Goal: Task Accomplishment & Management: Complete application form

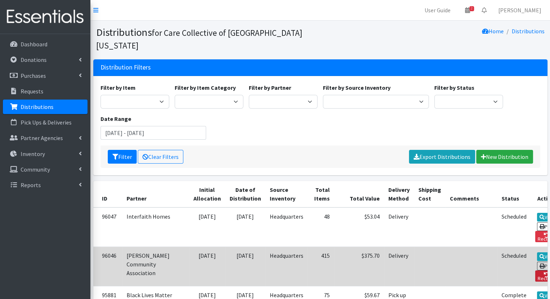
click at [535, 270] on link "Reclaim" at bounding box center [546, 275] width 22 height 11
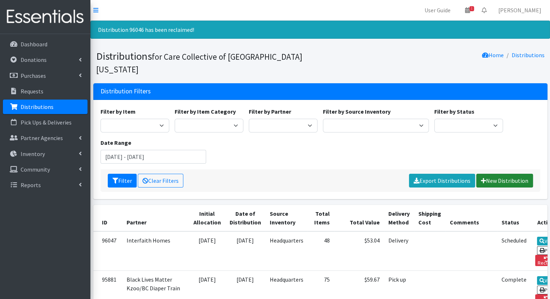
click at [492, 174] on link "New Distribution" at bounding box center [504, 181] width 57 height 14
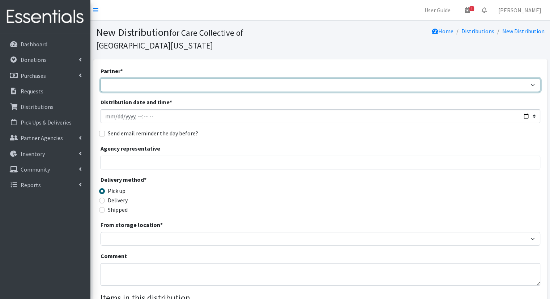
click at [285, 78] on select "African Community Kalamazoo Black Lives Matter Kzoo/BC Diaper Train Cares Sexua…" at bounding box center [321, 85] width 440 height 14
select select "7974"
click at [101, 78] on select "African Community Kalamazoo Black Lives Matter Kzoo/BC Diaper Train Cares Sexua…" at bounding box center [321, 85] width 440 height 14
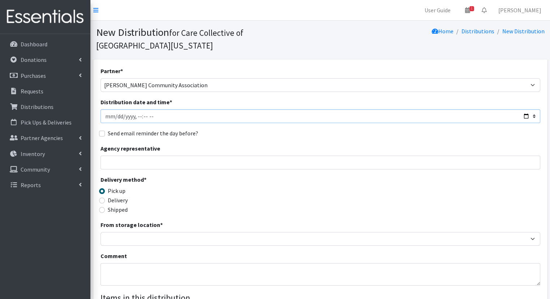
click at [525, 109] on input "Distribution date and time *" at bounding box center [321, 116] width 440 height 14
type input "2025-09-03T10:00"
click at [300, 114] on div "Partner * African Community Kalamazoo Black Lives Matter Kzoo/BC Diaper Train C…" at bounding box center [321, 232] width 440 height 330
click at [114, 196] on label "Delivery" at bounding box center [118, 200] width 20 height 9
click at [105, 198] on input "Delivery" at bounding box center [102, 201] width 6 height 6
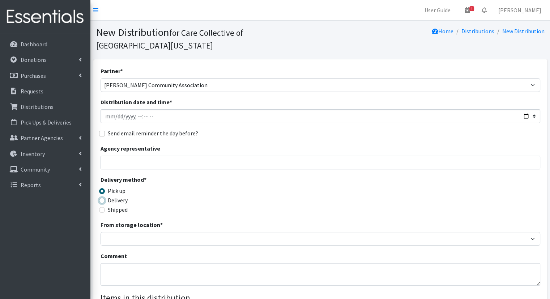
radio input "true"
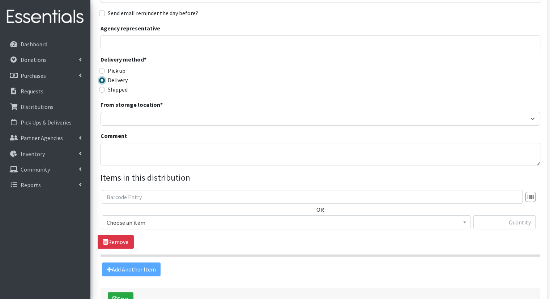
scroll to position [128, 0]
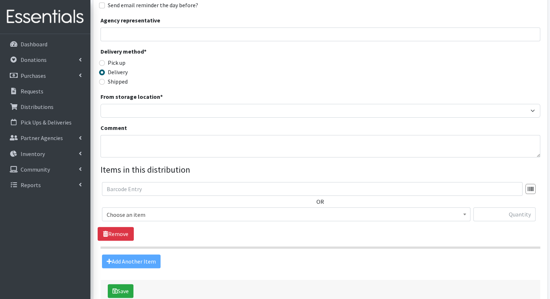
click at [412, 107] on div "Partner * African Community Kalamazoo Black Lives Matter Kzoo/BC Diaper Train C…" at bounding box center [321, 103] width 440 height 330
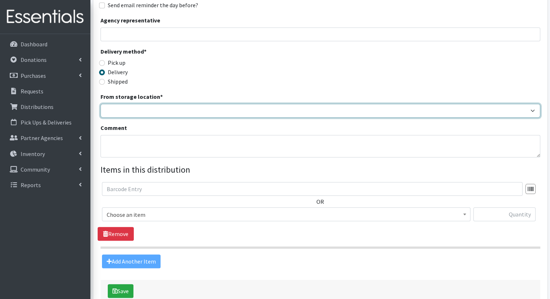
click at [412, 104] on select "Headquarters" at bounding box center [321, 111] width 440 height 14
select select "491"
click at [101, 104] on select "Headquarters" at bounding box center [321, 111] width 440 height 14
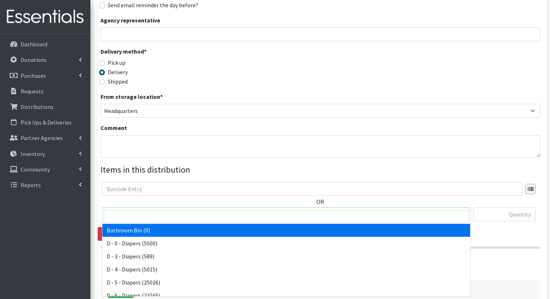
click at [398, 209] on span "Bathroom Bin (0)" at bounding box center [286, 214] width 359 height 10
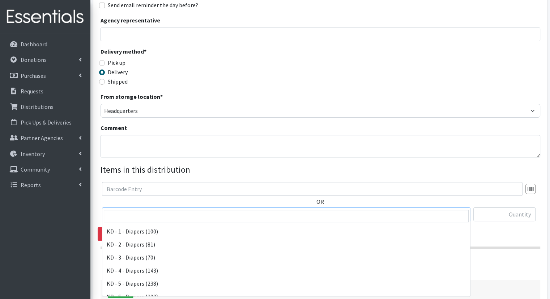
scroll to position [160, 0]
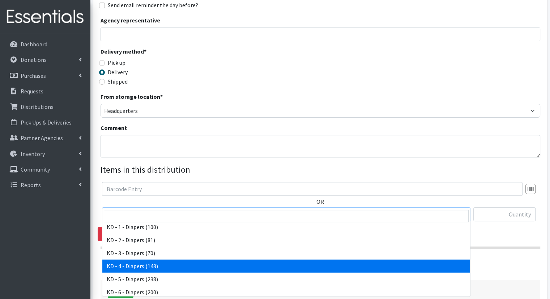
select select "15500"
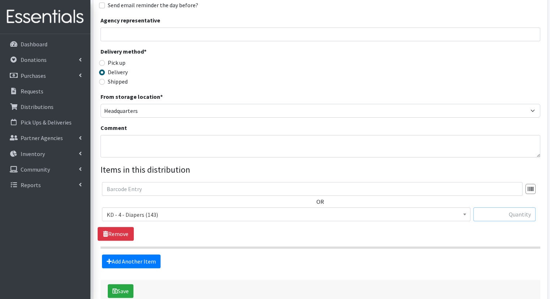
click at [489, 207] on input "text" at bounding box center [505, 214] width 62 height 14
type input "30"
click at [149, 254] on link "Add Another Item" at bounding box center [131, 261] width 59 height 14
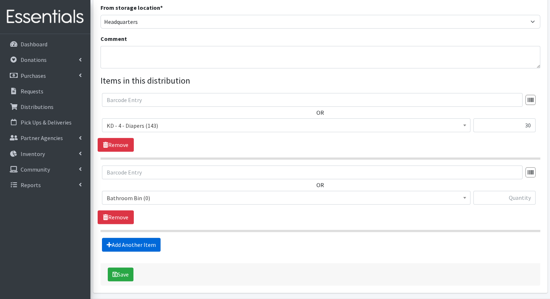
scroll to position [230, 0]
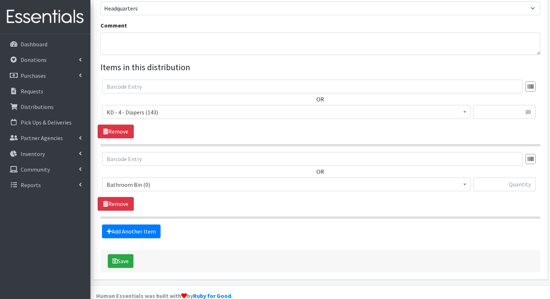
click at [196, 179] on span "Bathroom Bin (0)" at bounding box center [286, 184] width 359 height 10
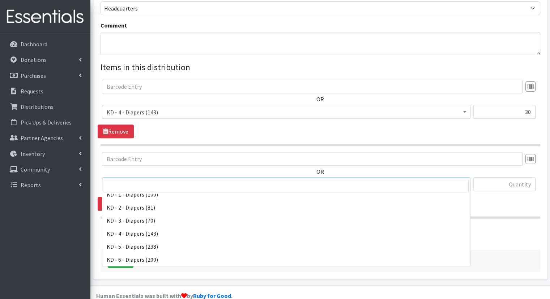
scroll to position [164, 0]
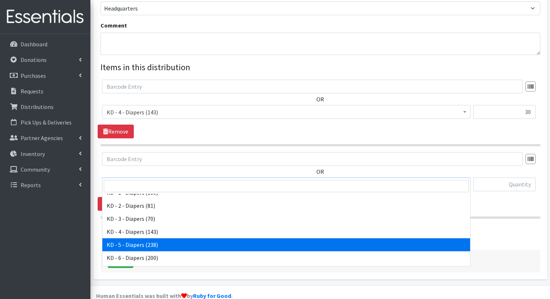
select select "15501"
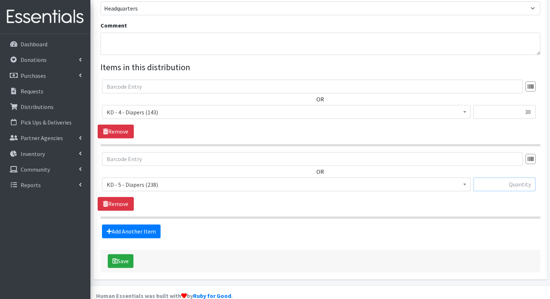
click at [503, 177] on input "text" at bounding box center [505, 184] width 62 height 14
type input "40"
click at [124, 224] on link "Add Another Item" at bounding box center [131, 231] width 59 height 14
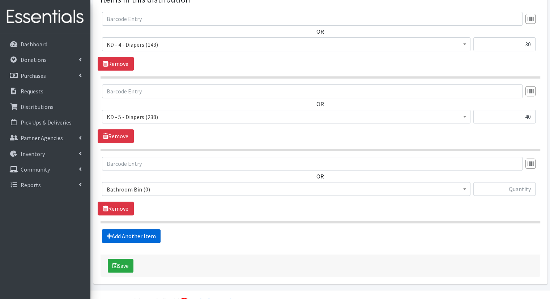
scroll to position [302, 0]
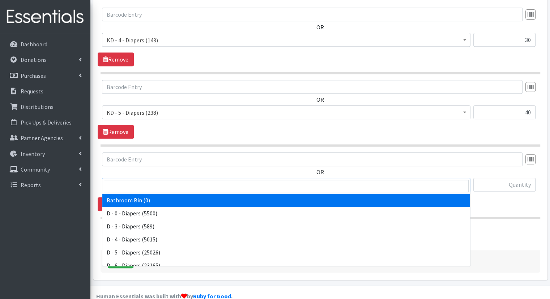
click at [157, 180] on span "Bathroom Bin (0)" at bounding box center [286, 185] width 359 height 10
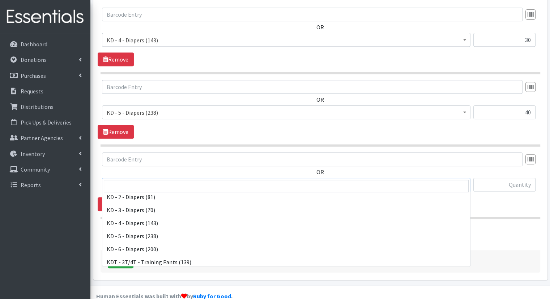
scroll to position [164, 0]
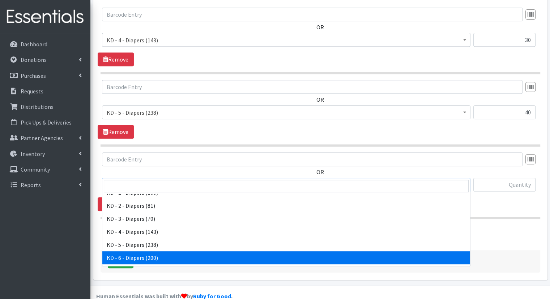
select select "15502"
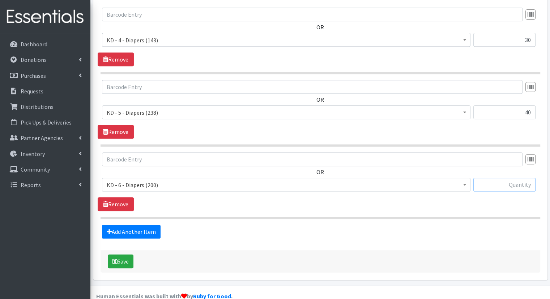
click at [500, 178] on input "text" at bounding box center [505, 185] width 62 height 14
type input "40"
click at [146, 227] on form "Partner * African Community Kalamazoo Black Lives Matter Kzoo/BC Diaper Train C…" at bounding box center [321, 18] width 440 height 508
click at [147, 225] on link "Add Another Item" at bounding box center [131, 232] width 59 height 14
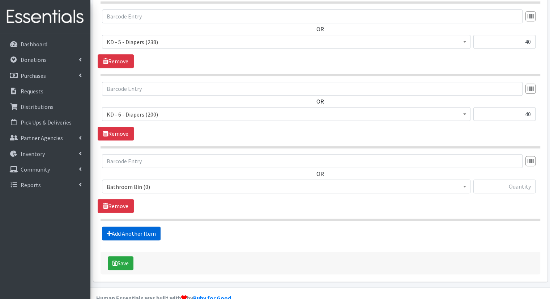
scroll to position [375, 0]
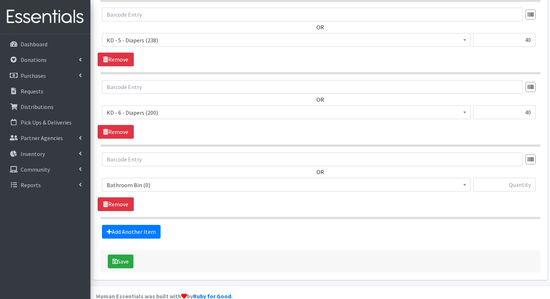
click at [281, 180] on span "Bathroom Bin (0)" at bounding box center [286, 185] width 359 height 10
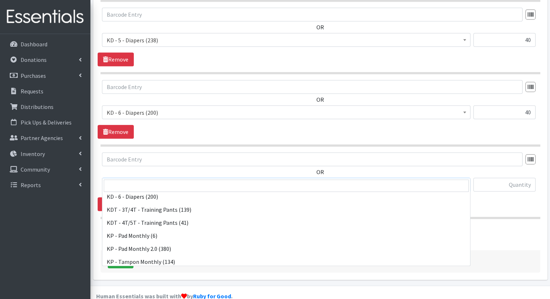
scroll to position [209, 0]
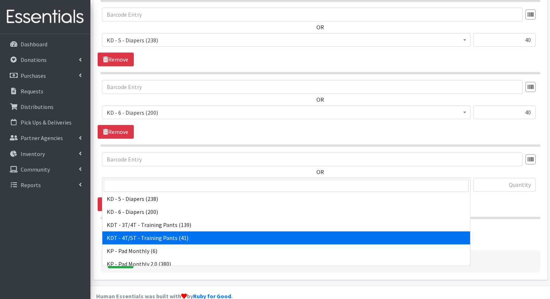
select select "15507"
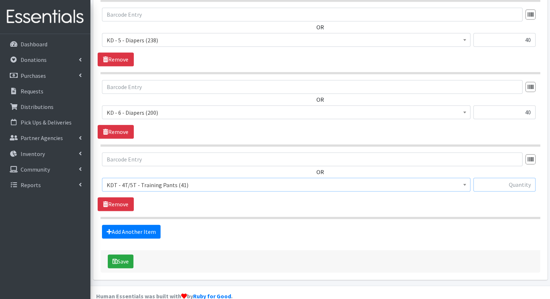
click at [505, 178] on input "text" at bounding box center [505, 185] width 62 height 14
type input "25"
click at [156, 225] on link "Add Another Item" at bounding box center [131, 232] width 59 height 14
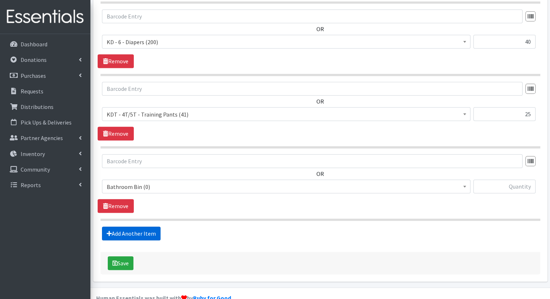
scroll to position [447, 0]
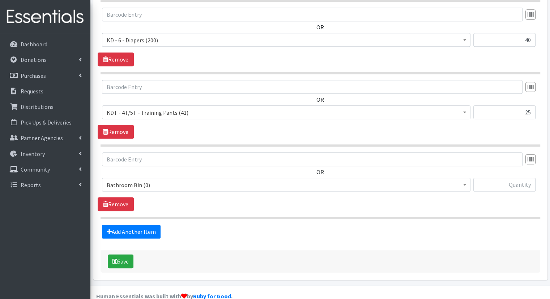
click at [213, 180] on span "Bathroom Bin (0)" at bounding box center [286, 185] width 359 height 10
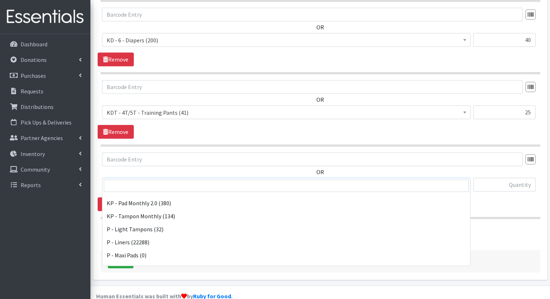
scroll to position [272, 0]
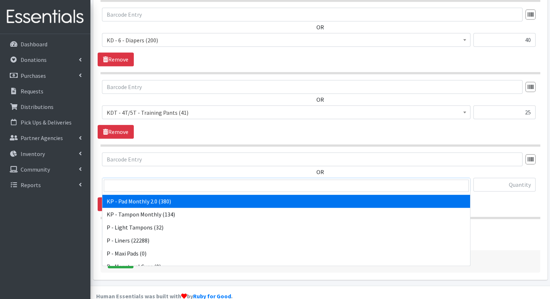
select select "15566"
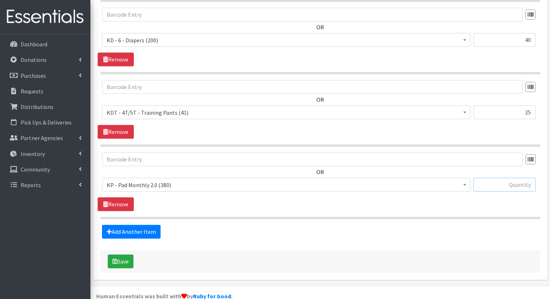
click at [505, 178] on input "text" at bounding box center [505, 185] width 62 height 14
type input "70"
click at [143, 225] on link "Add Another Item" at bounding box center [131, 232] width 59 height 14
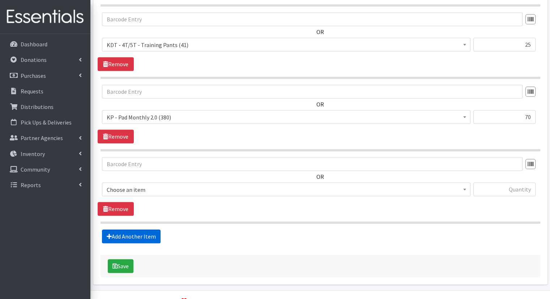
scroll to position [519, 0]
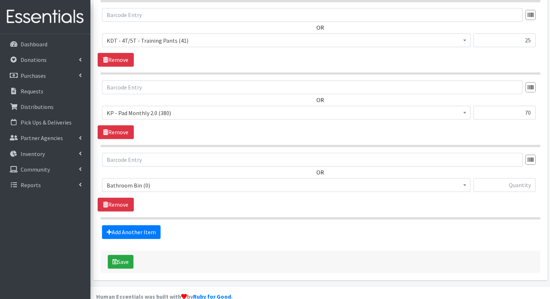
click at [177, 178] on span "Bathroom Bin (0)" at bounding box center [286, 185] width 369 height 14
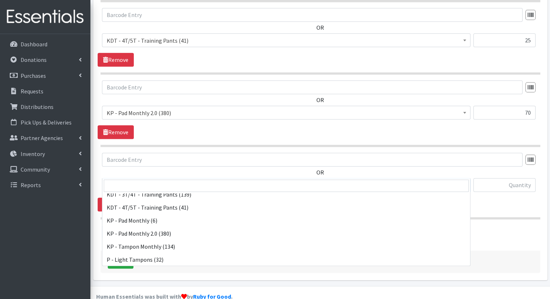
scroll to position [238, 0]
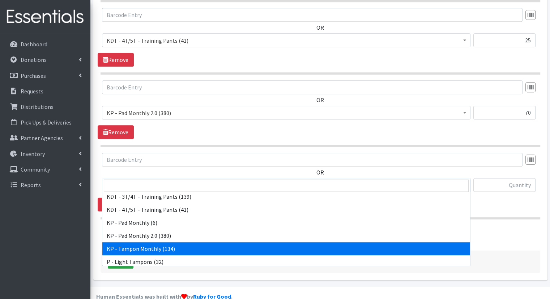
select select "15504"
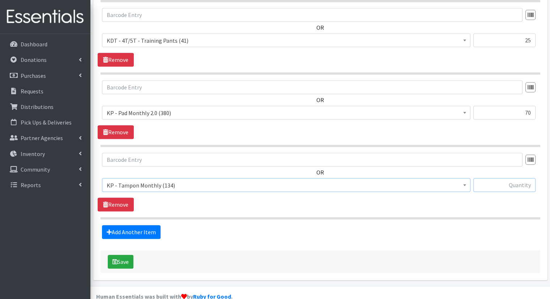
click at [502, 178] on input "text" at bounding box center [505, 185] width 62 height 14
type input "50"
drag, startPoint x: 524, startPoint y: 101, endPoint x: 536, endPoint y: 102, distance: 11.9
click at [536, 106] on div "Bathroom Bin (0) D - 0 - Diapers (5500) D - 3 - Diapers (589) D - 4 - Diapers (…" at bounding box center [320, 116] width 437 height 20
type input "75"
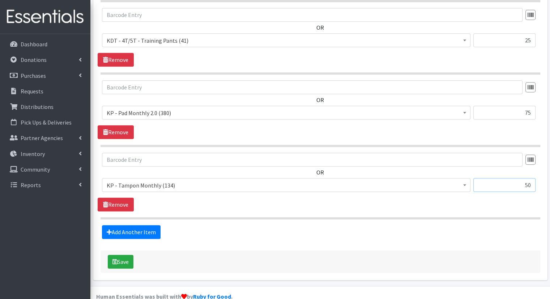
drag, startPoint x: 526, startPoint y: 165, endPoint x: 535, endPoint y: 170, distance: 11.0
click at [535, 178] on div "Bathroom Bin (0) D - 0 - Diapers (5500) D - 3 - Diapers (589) D - 4 - Diapers (…" at bounding box center [320, 188] width 437 height 20
type input "40"
click at [131, 225] on link "Add Another Item" at bounding box center [131, 232] width 59 height 14
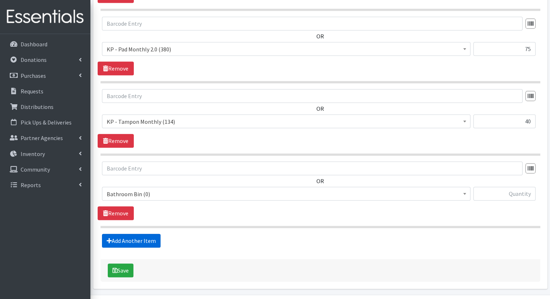
scroll to position [591, 0]
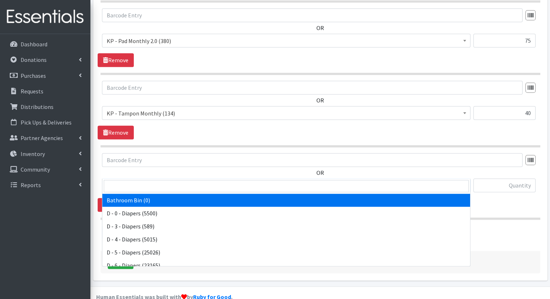
click at [180, 178] on span "Bathroom Bin (0)" at bounding box center [286, 185] width 369 height 14
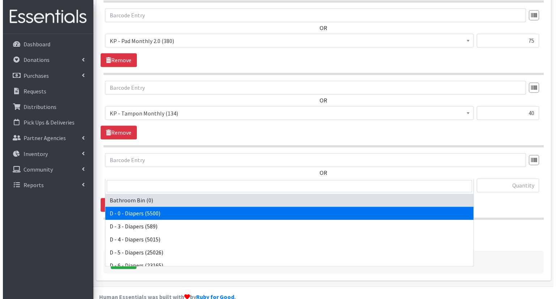
scroll to position [370, 0]
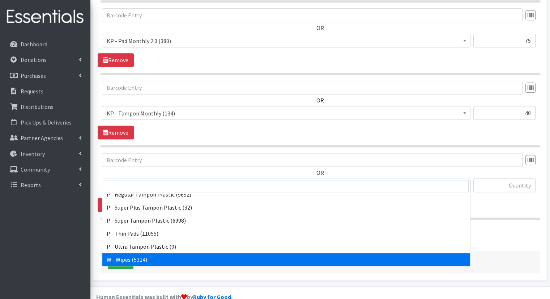
select select "15495"
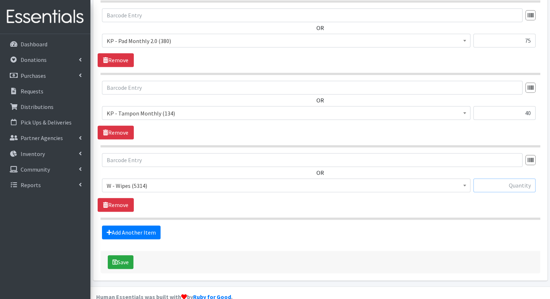
click at [505, 178] on input "text" at bounding box center [505, 185] width 62 height 14
drag, startPoint x: 517, startPoint y: 171, endPoint x: 548, endPoint y: 172, distance: 31.1
type input "135"
click at [127, 255] on button "Save" at bounding box center [121, 262] width 26 height 14
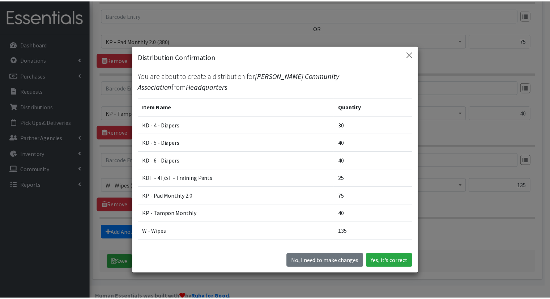
scroll to position [0, 0]
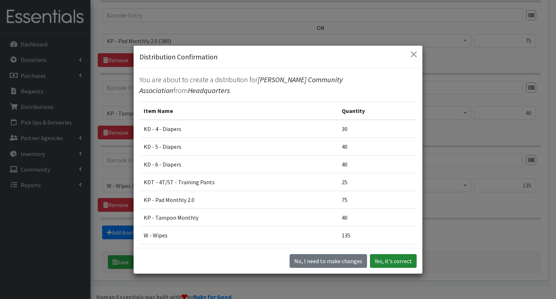
click at [386, 260] on button "Yes, it's correct" at bounding box center [393, 261] width 47 height 14
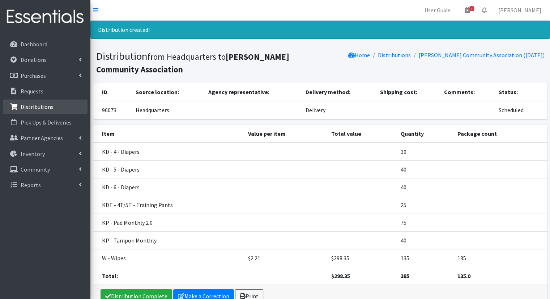
click at [51, 110] on p "Distributions" at bounding box center [37, 106] width 33 height 7
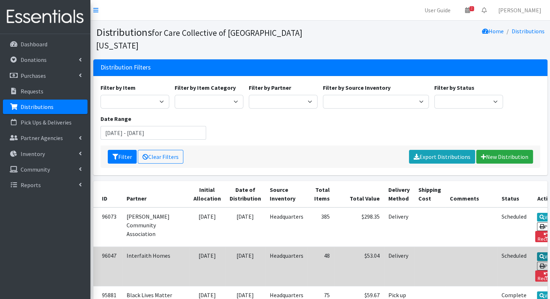
click at [537, 252] on link "View" at bounding box center [547, 256] width 21 height 9
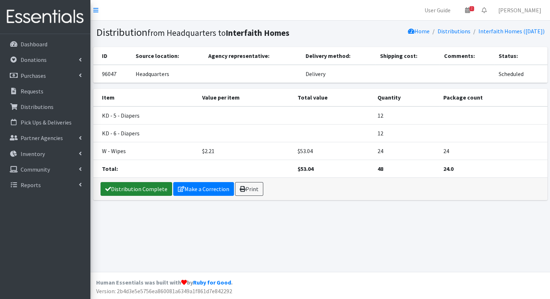
click at [158, 187] on link "Distribution Complete" at bounding box center [137, 189] width 72 height 14
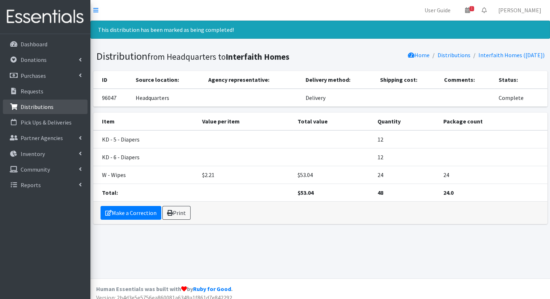
click at [58, 105] on link "Distributions" at bounding box center [45, 106] width 85 height 14
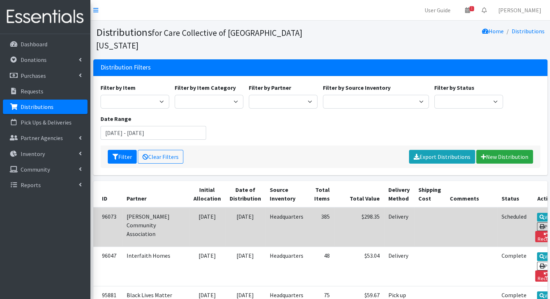
click at [225, 207] on td "[DATE]" at bounding box center [245, 226] width 40 height 39
click at [537, 213] on link "View" at bounding box center [547, 217] width 21 height 9
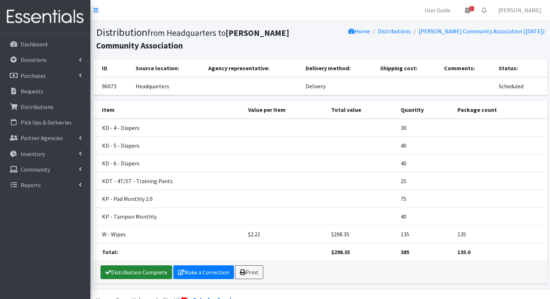
click at [141, 271] on link "Distribution Complete" at bounding box center [137, 272] width 72 height 14
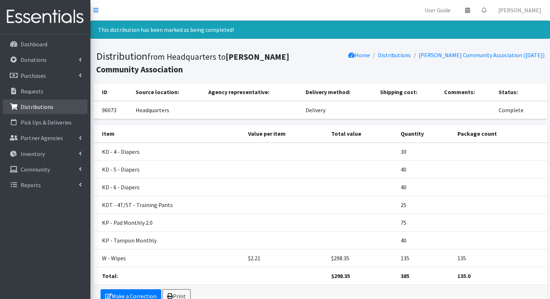
click at [57, 104] on link "Distributions" at bounding box center [45, 106] width 85 height 14
